Goal: Task Accomplishment & Management: Complete application form

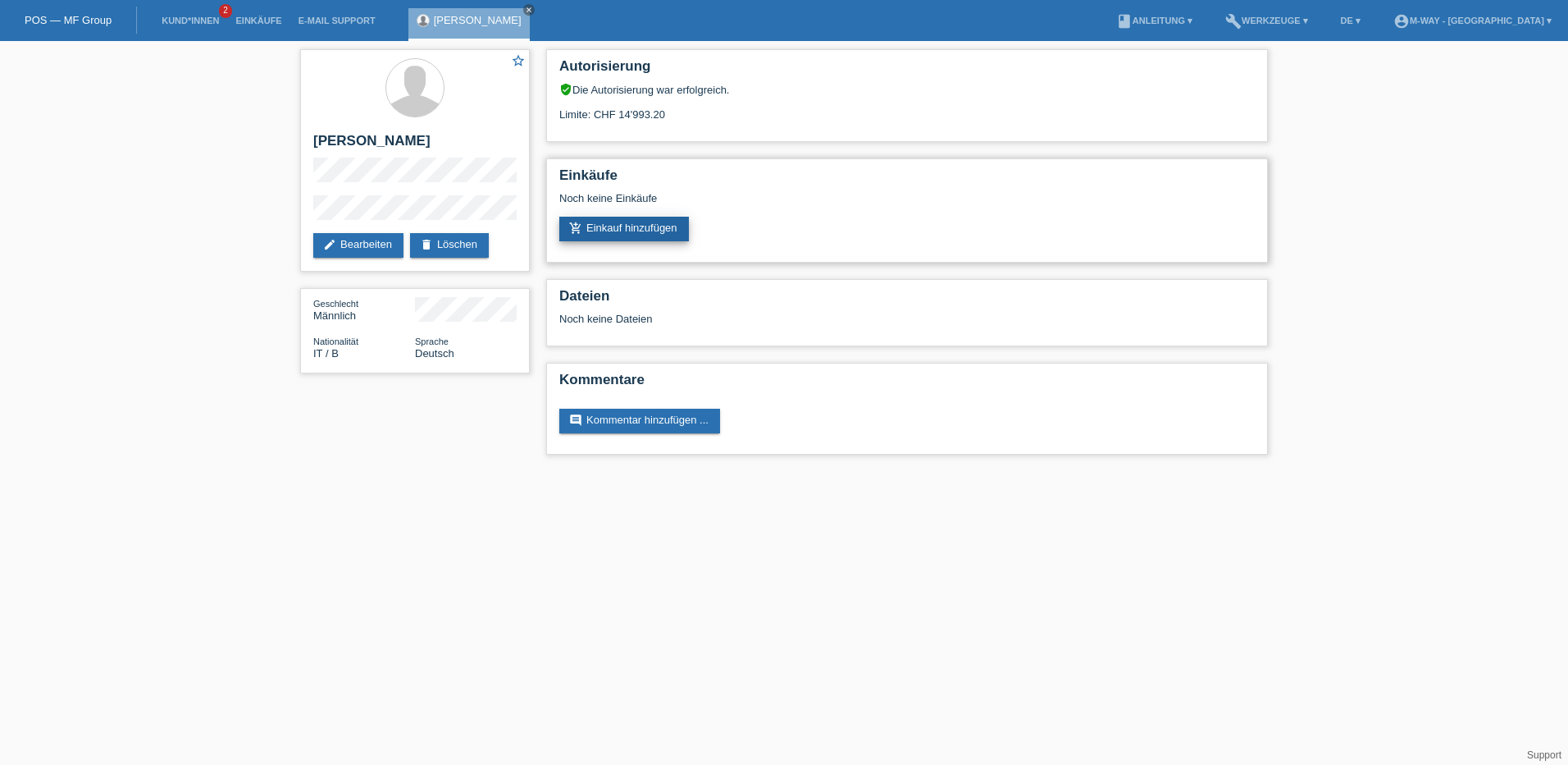
click at [646, 232] on link "add_shopping_cart Einkauf hinzufügen" at bounding box center [624, 229] width 130 height 25
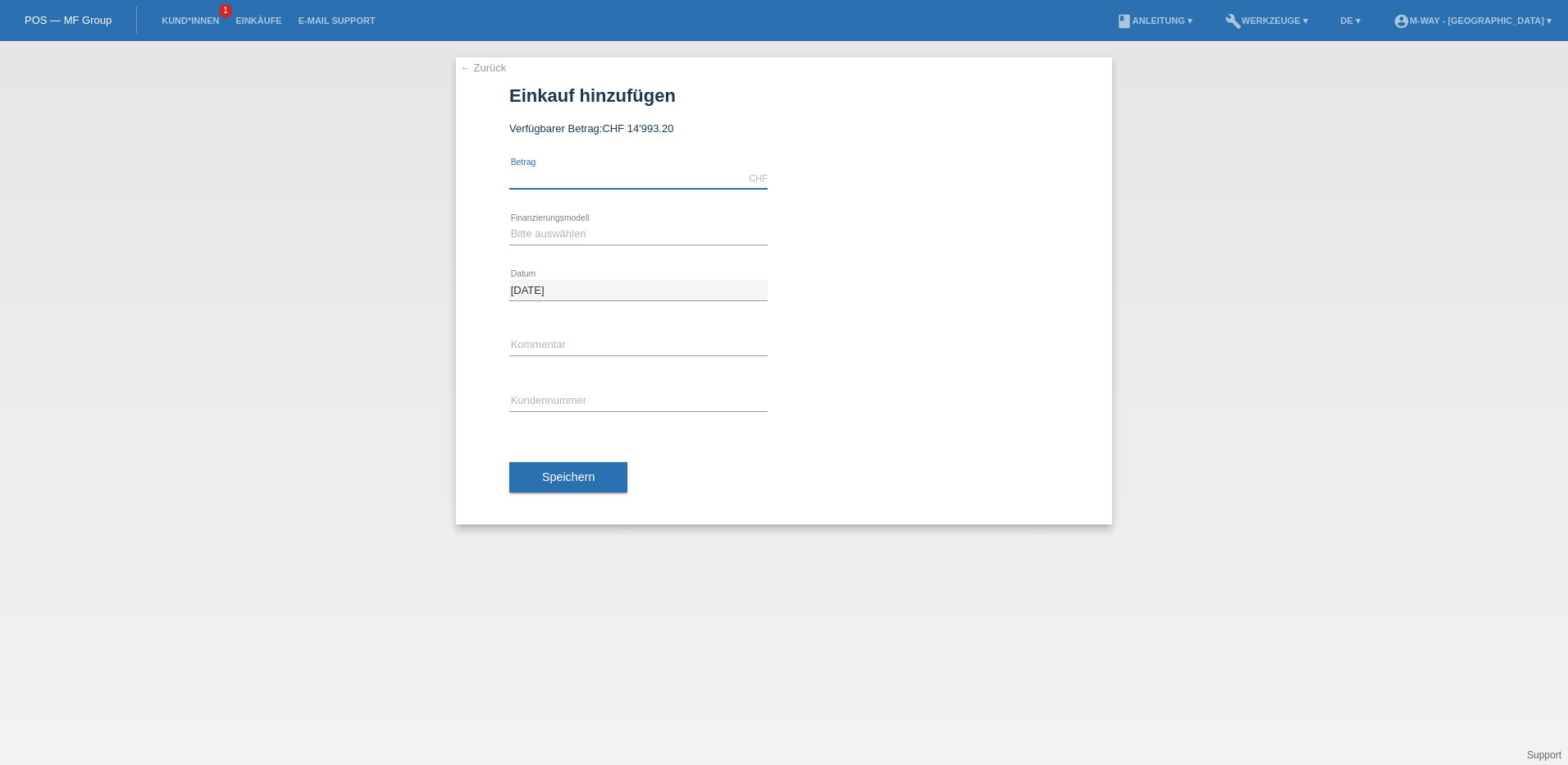
click at [540, 183] on input "text" at bounding box center [638, 178] width 259 height 21
type input "4239.15"
click at [552, 234] on select "Bitte auswählen Fixe Raten Kauf auf Rechnung mit Teilzahlungsoption" at bounding box center [638, 234] width 259 height 20
select select "77"
click at [509, 224] on select "Bitte auswählen Fixe Raten Kauf auf Rechnung mit Teilzahlungsoption" at bounding box center [638, 234] width 259 height 20
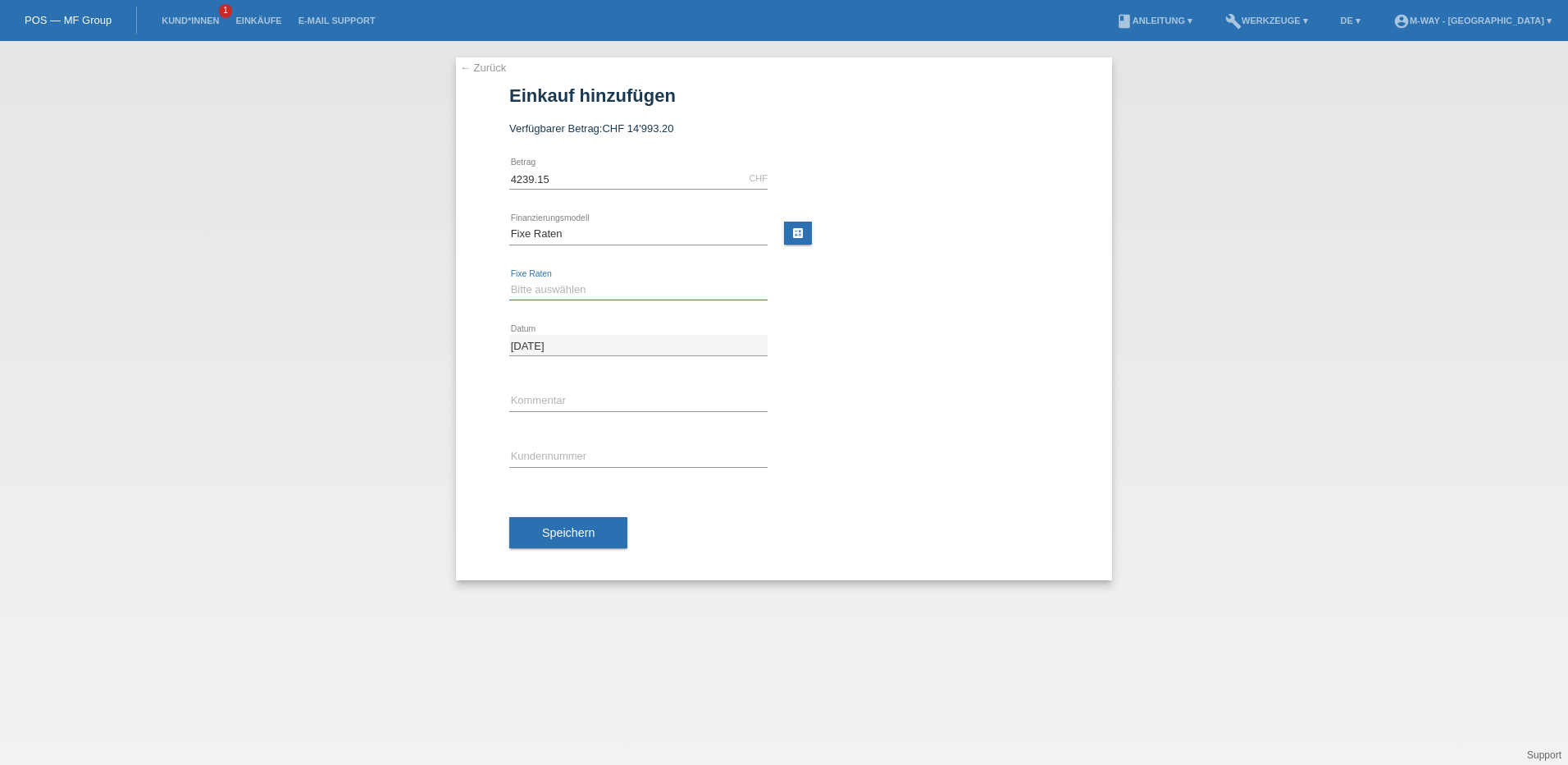
click at [561, 292] on select "Bitte auswählen 4 Raten 5 Raten 6 Raten 7 Raten 8 Raten 9 Raten 10 Raten 11 Rat…" at bounding box center [638, 289] width 259 height 20
select select "202"
click at [509, 280] on select "Bitte auswählen 4 Raten 5 Raten 6 Raten 7 Raten 8 Raten 9 Raten 10 Raten 11 Rat…" at bounding box center [638, 289] width 259 height 20
click at [563, 458] on input "text" at bounding box center [638, 457] width 259 height 21
type input "K293504"
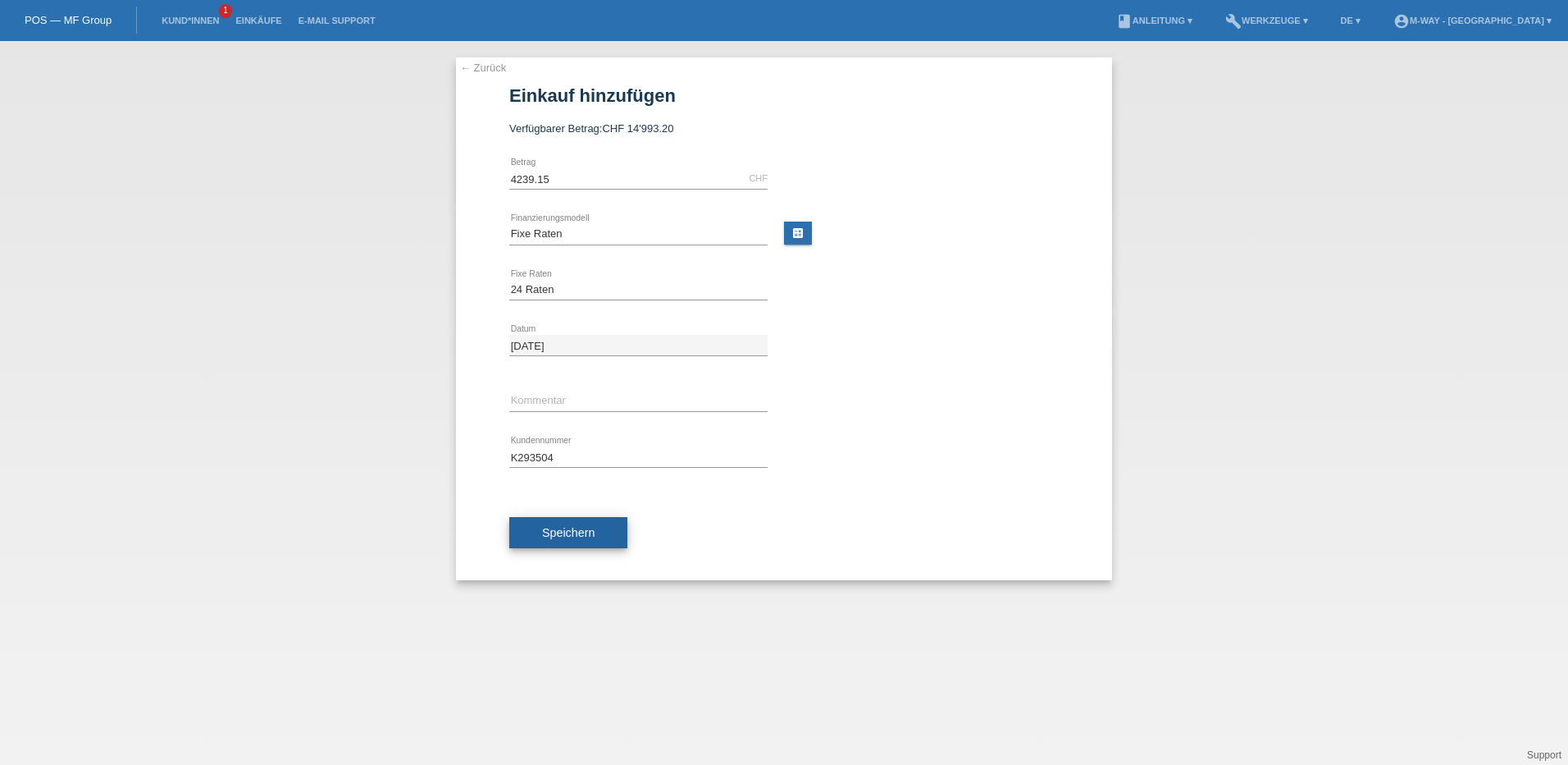
click at [556, 530] on span "Speichern" at bounding box center [569, 533] width 53 height 13
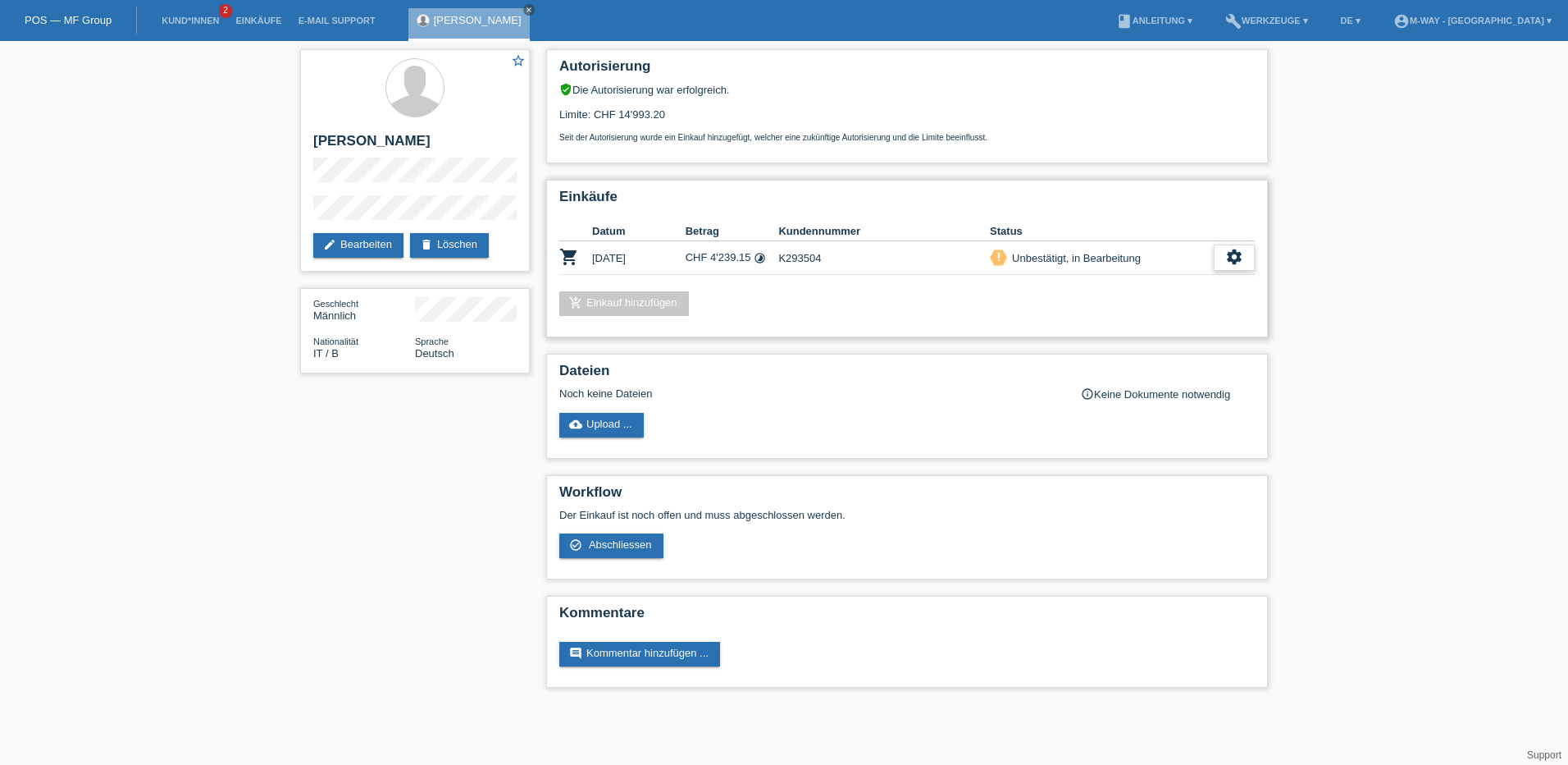
click at [1240, 252] on icon "settings" at bounding box center [1234, 257] width 18 height 18
click at [1138, 330] on div "check_circle_outline Abschliessen" at bounding box center [1150, 333] width 207 height 25
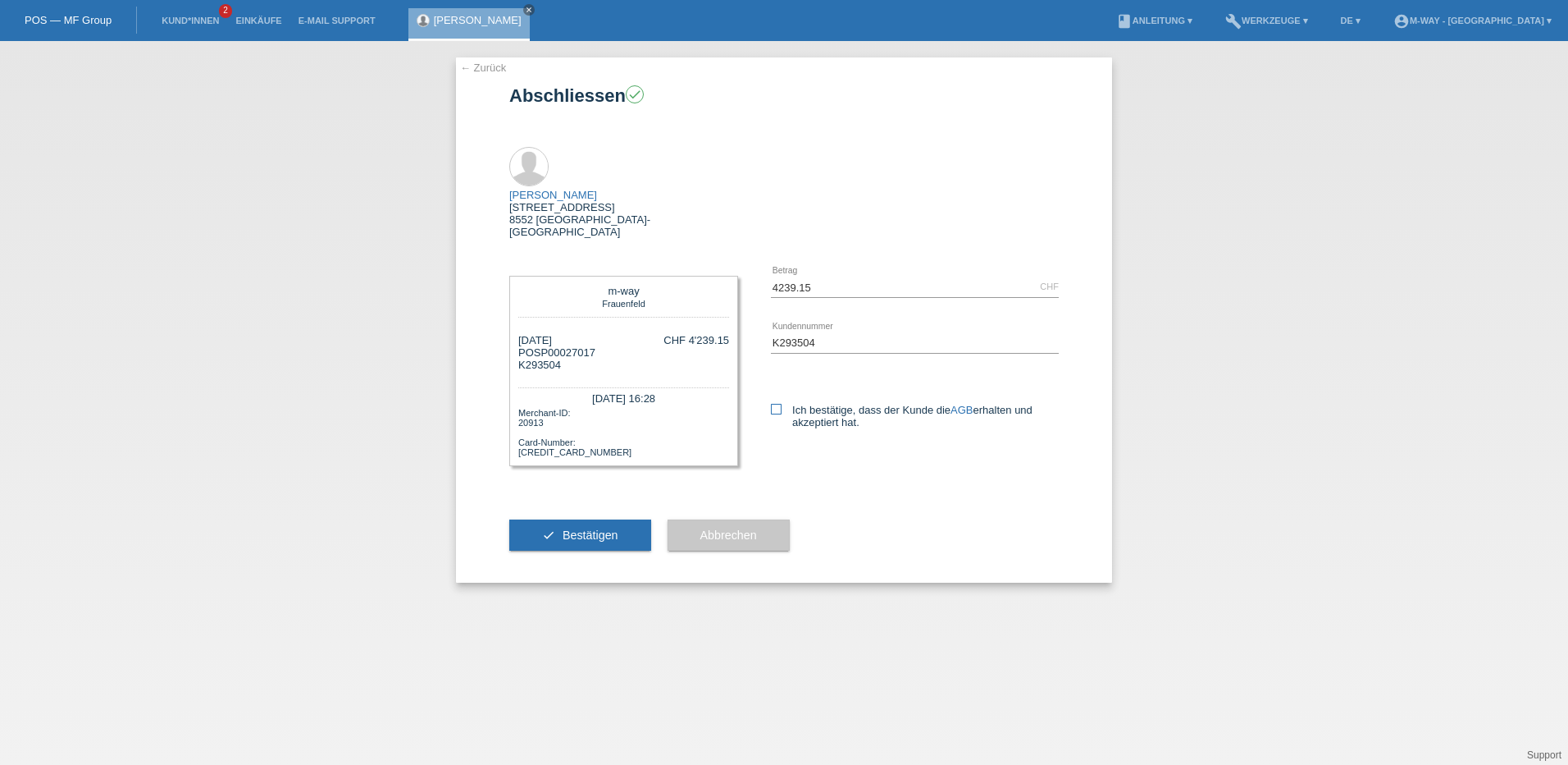
click at [771, 404] on icon at bounding box center [776, 409] width 11 height 11
click at [771, 404] on input "Ich bestätige, dass der Kunde die AGB erhalten und akzeptiert hat." at bounding box center [776, 409] width 11 height 11
checkbox input "true"
click at [600, 528] on span "Bestätigen" at bounding box center [590, 535] width 55 height 13
